Goal: Information Seeking & Learning: Learn about a topic

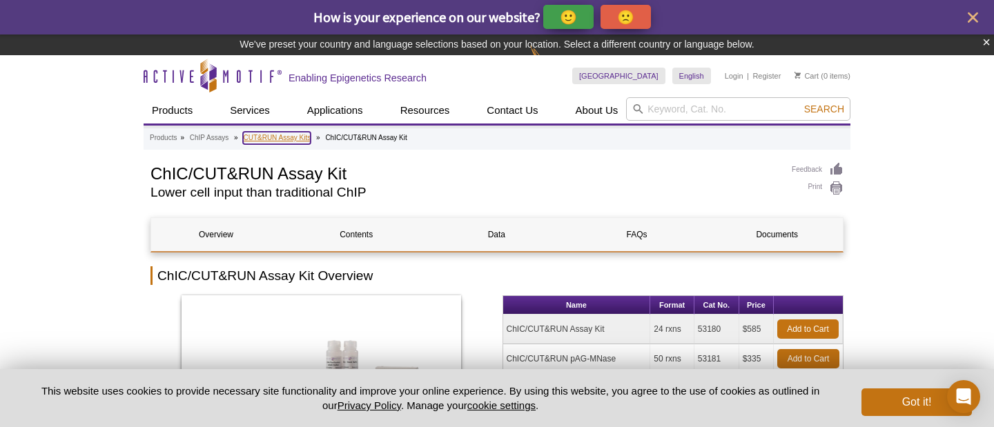
click at [293, 137] on link "CUT&RUN Assay Kits" at bounding box center [277, 138] width 68 height 12
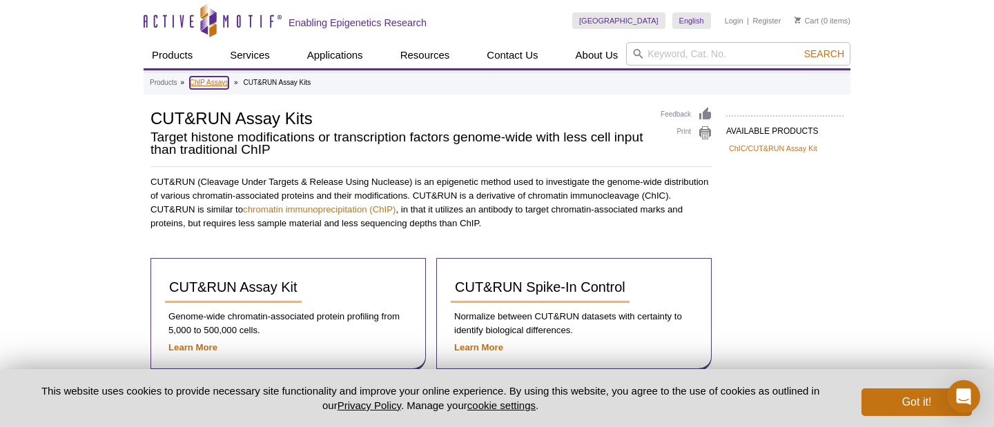
click at [201, 82] on link "ChIP Assays" at bounding box center [209, 83] width 39 height 12
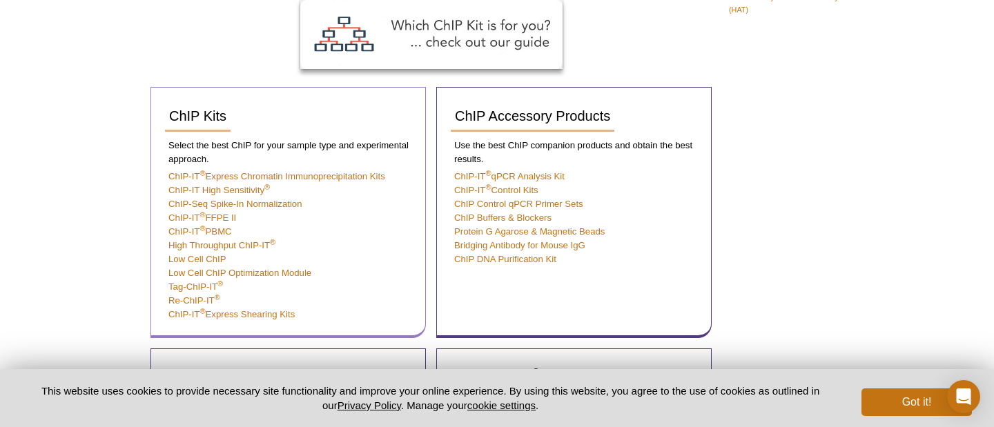
scroll to position [498, 0]
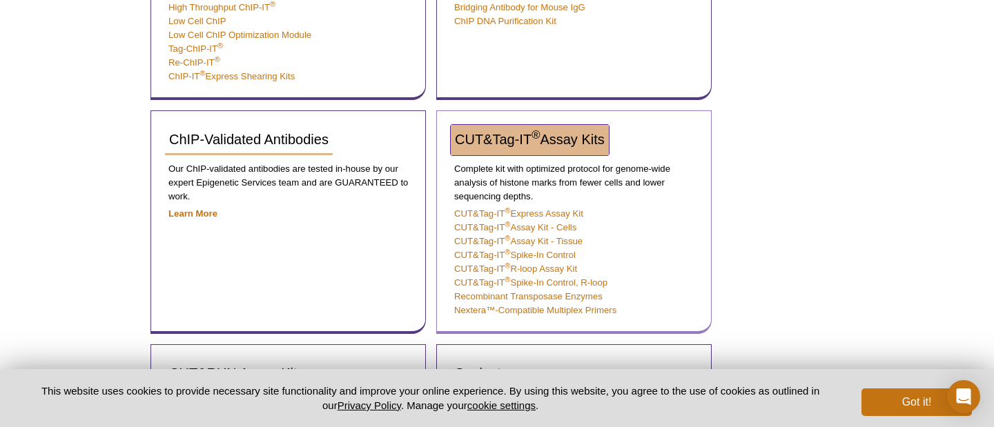
click at [517, 134] on span "CUT&Tag-IT ® Assay Kits" at bounding box center [530, 139] width 150 height 15
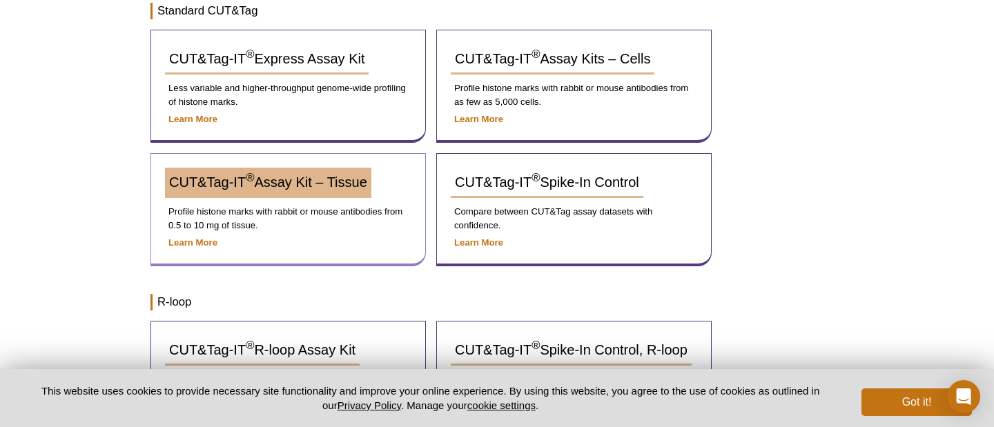
scroll to position [259, 0]
